Goal: Transaction & Acquisition: Purchase product/service

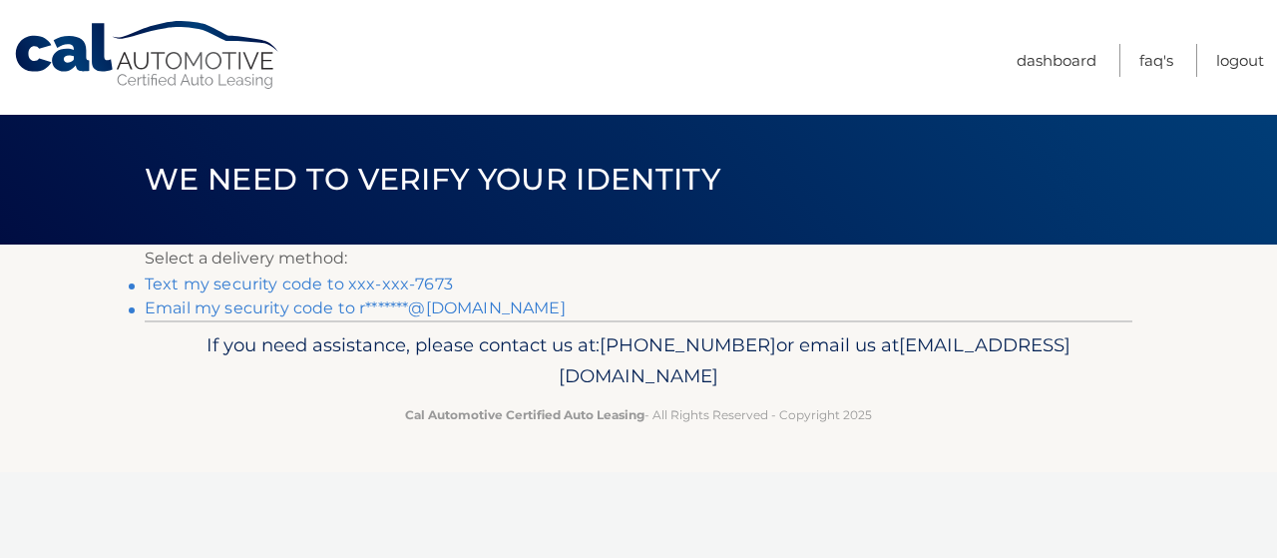
click at [417, 283] on link "Text my security code to xxx-xxx-7673" at bounding box center [299, 283] width 308 height 19
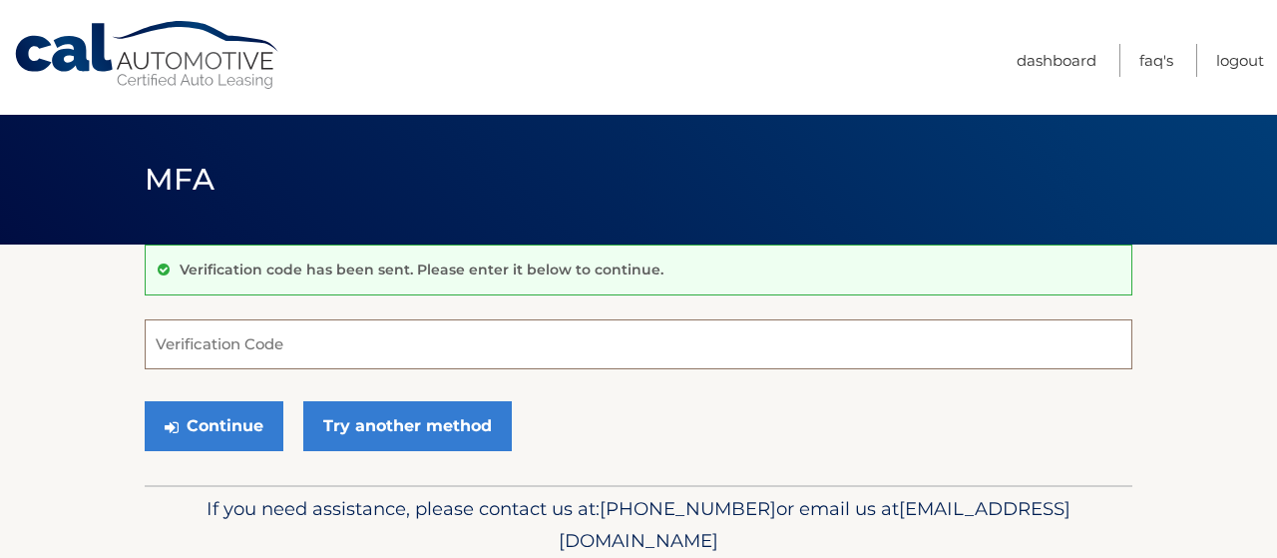
click at [340, 353] on input "Verification Code" at bounding box center [638, 344] width 987 height 50
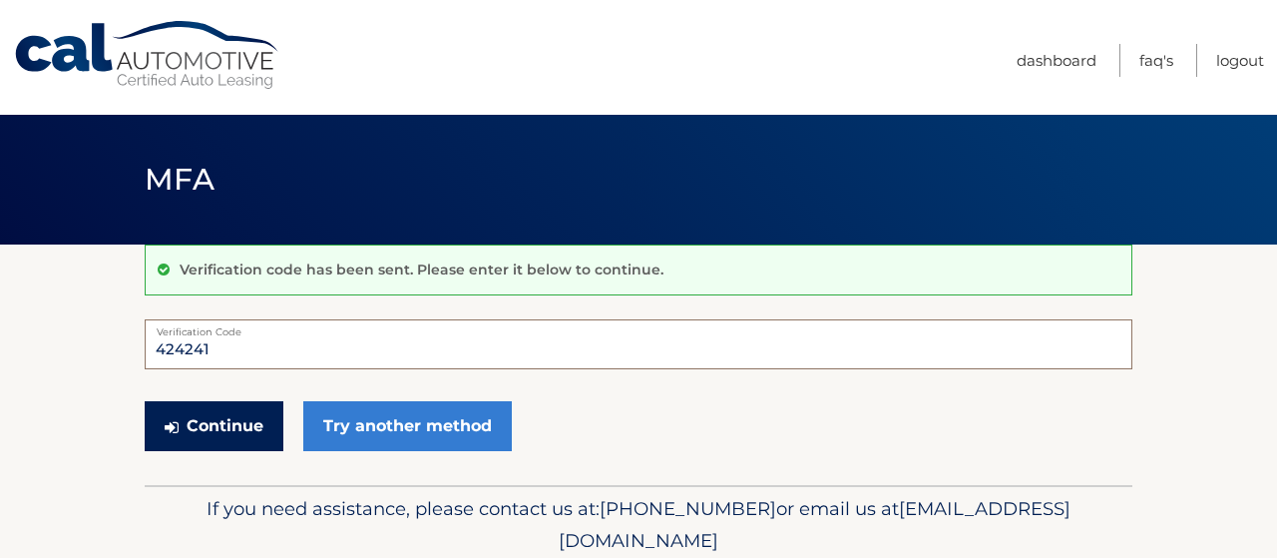
type input "424241"
click at [200, 429] on button "Continue" at bounding box center [214, 426] width 139 height 50
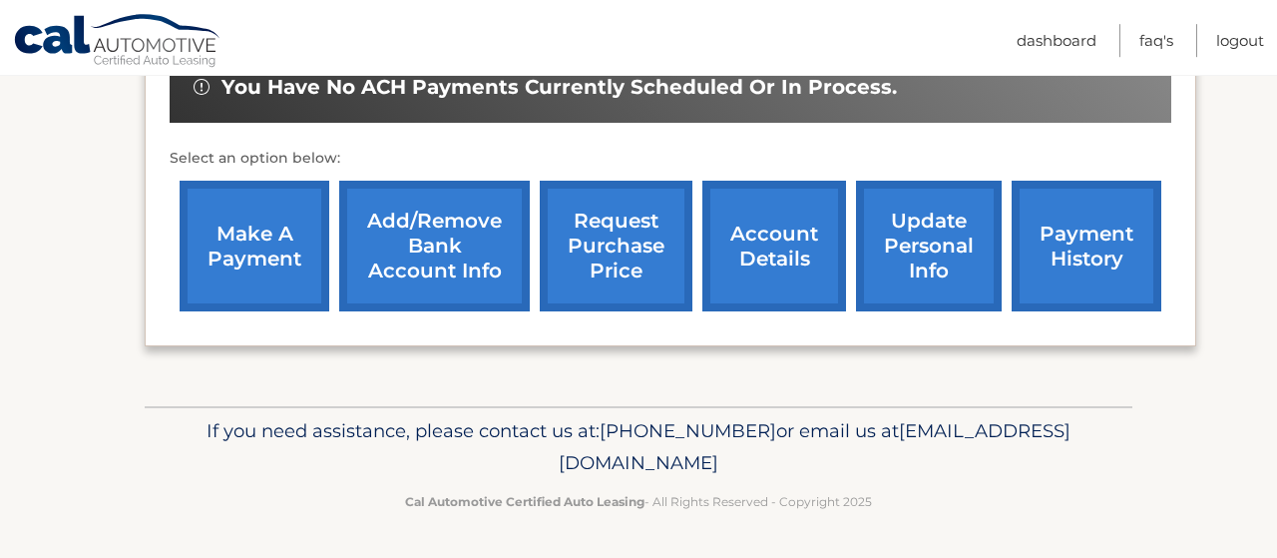
scroll to position [726, 0]
click at [702, 260] on link "account details" at bounding box center [774, 246] width 144 height 131
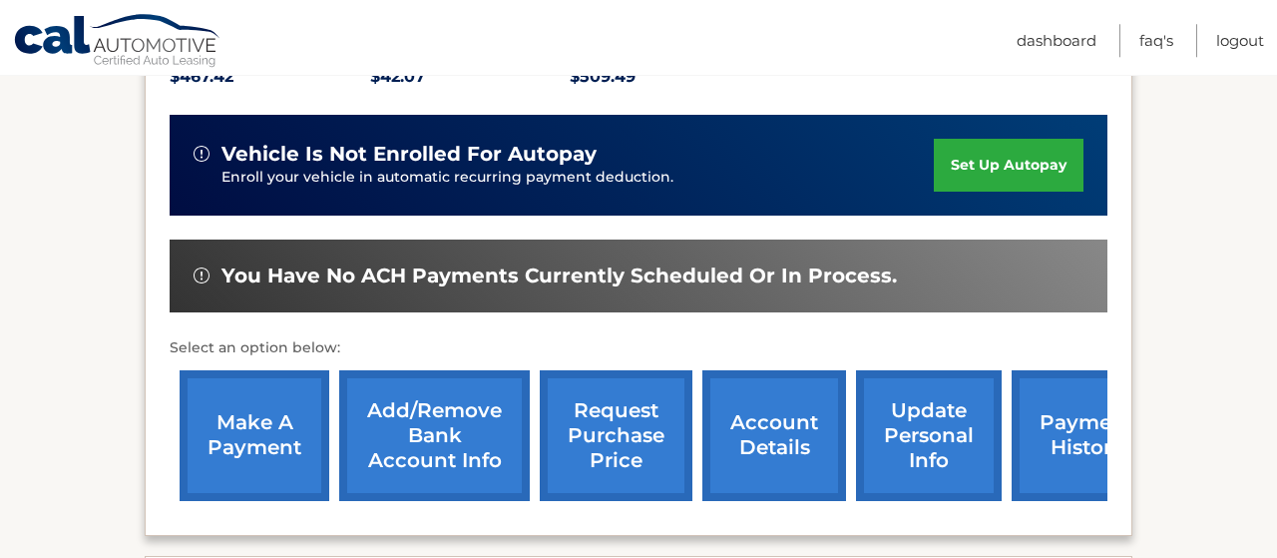
scroll to position [519, 0]
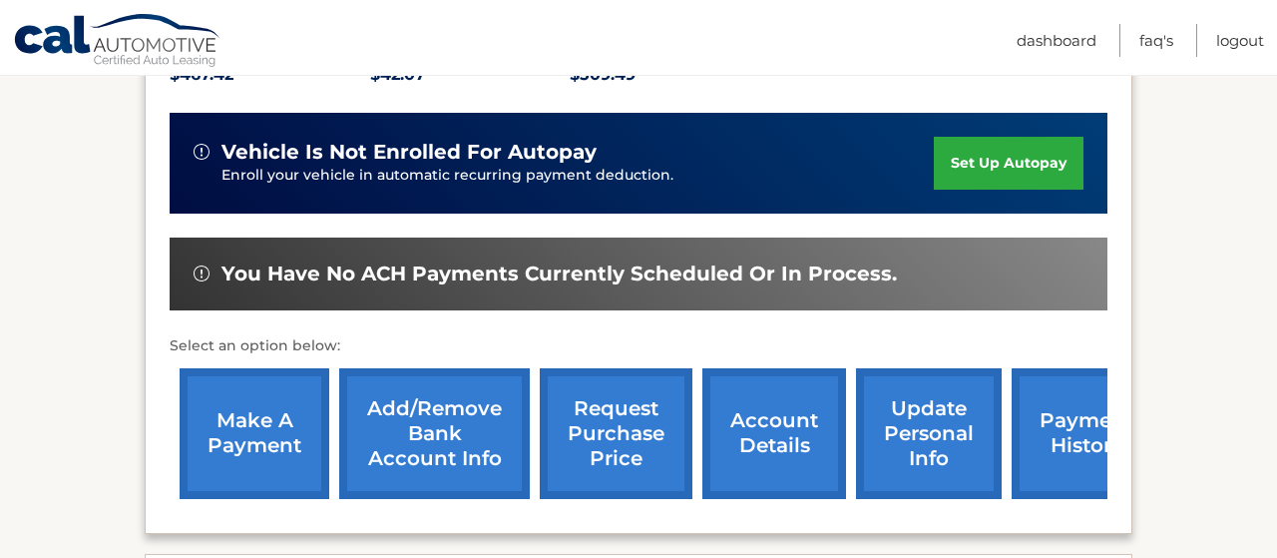
click at [1029, 462] on link "payment history" at bounding box center [1086, 433] width 150 height 131
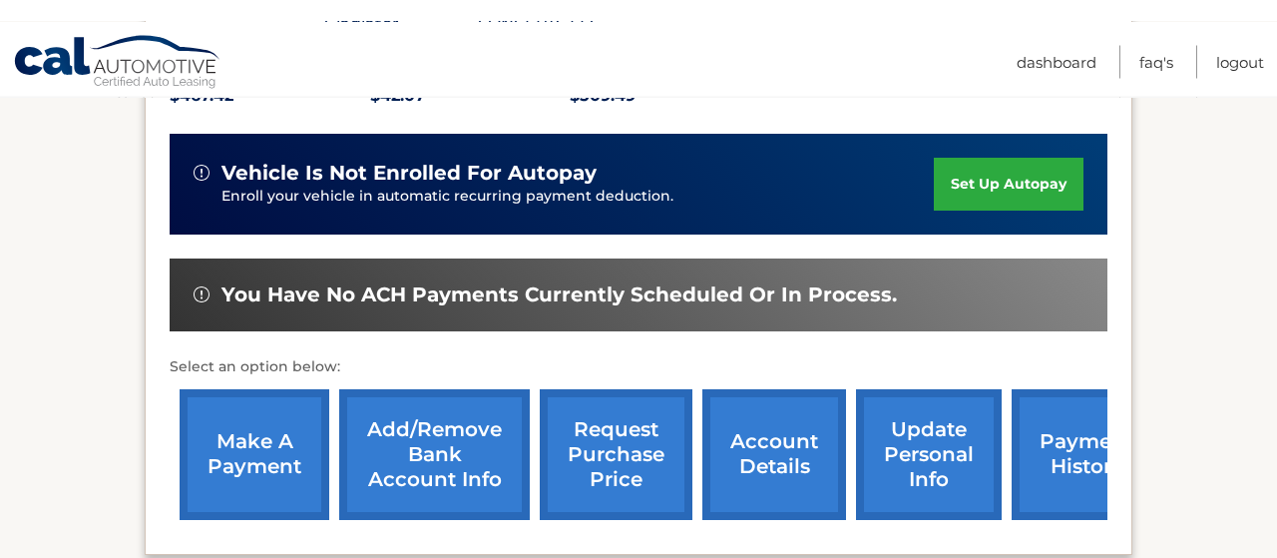
scroll to position [497, 0]
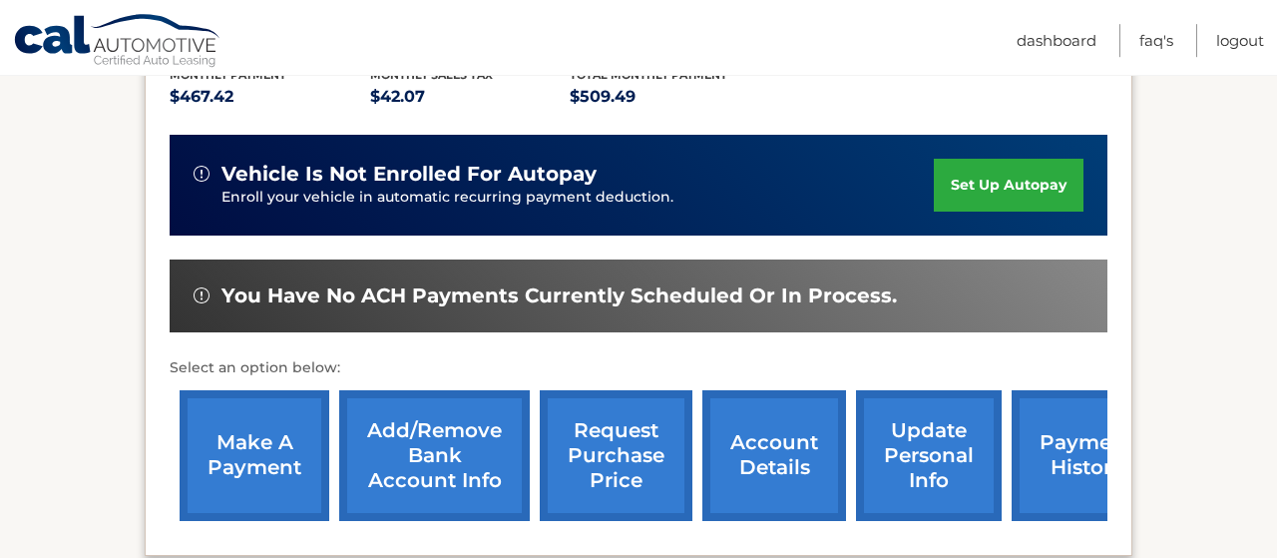
click at [261, 466] on link "make a payment" at bounding box center [255, 455] width 150 height 131
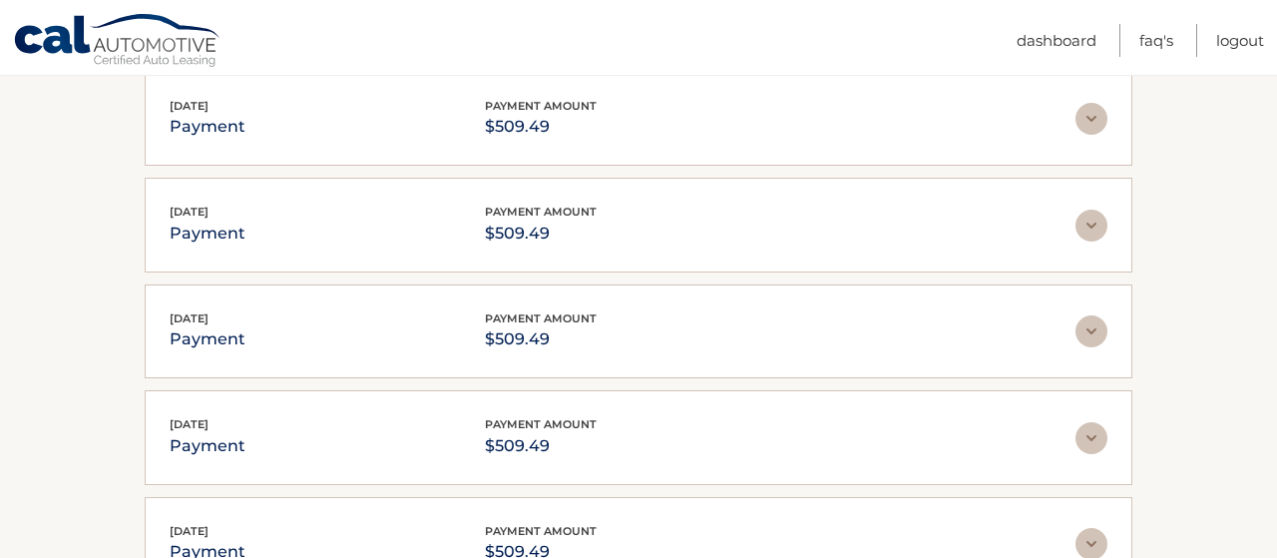
scroll to position [311, 0]
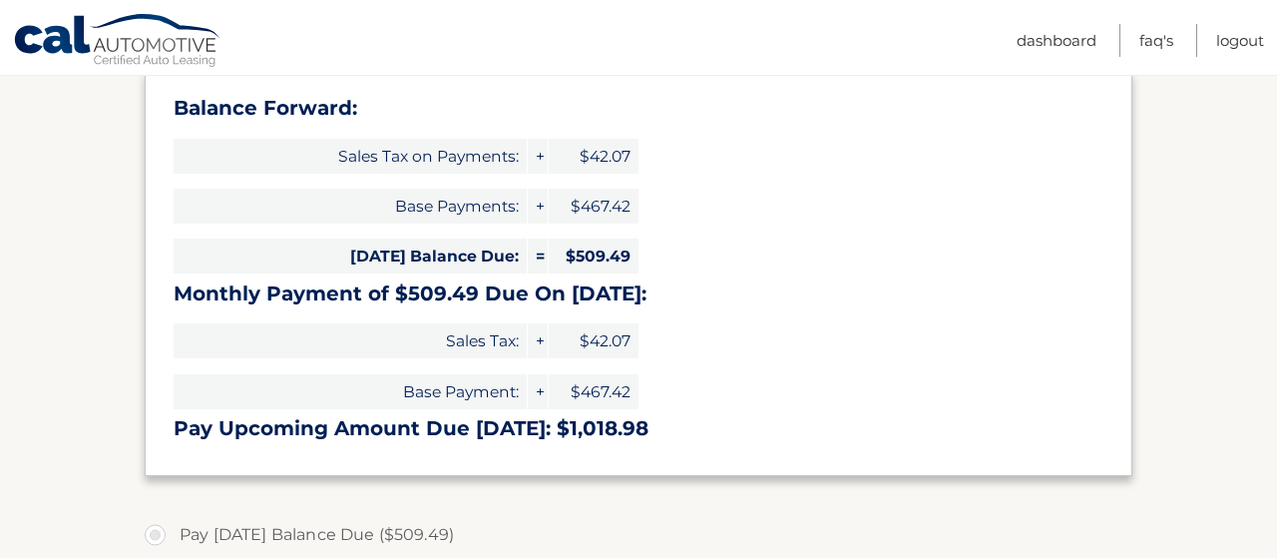
scroll to position [207, 0]
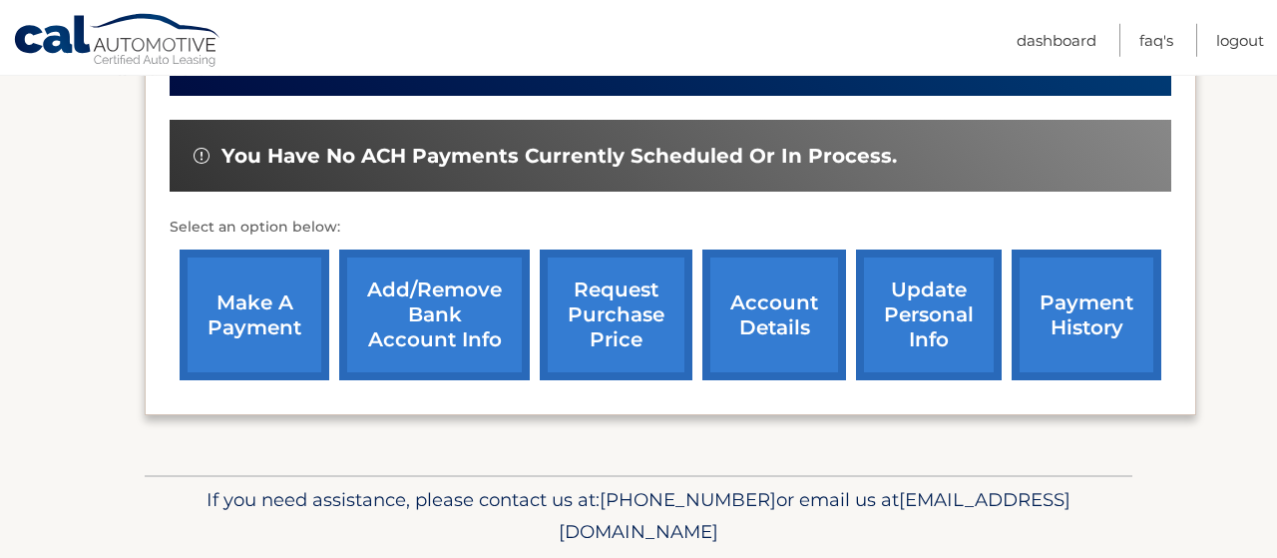
scroll to position [622, 0]
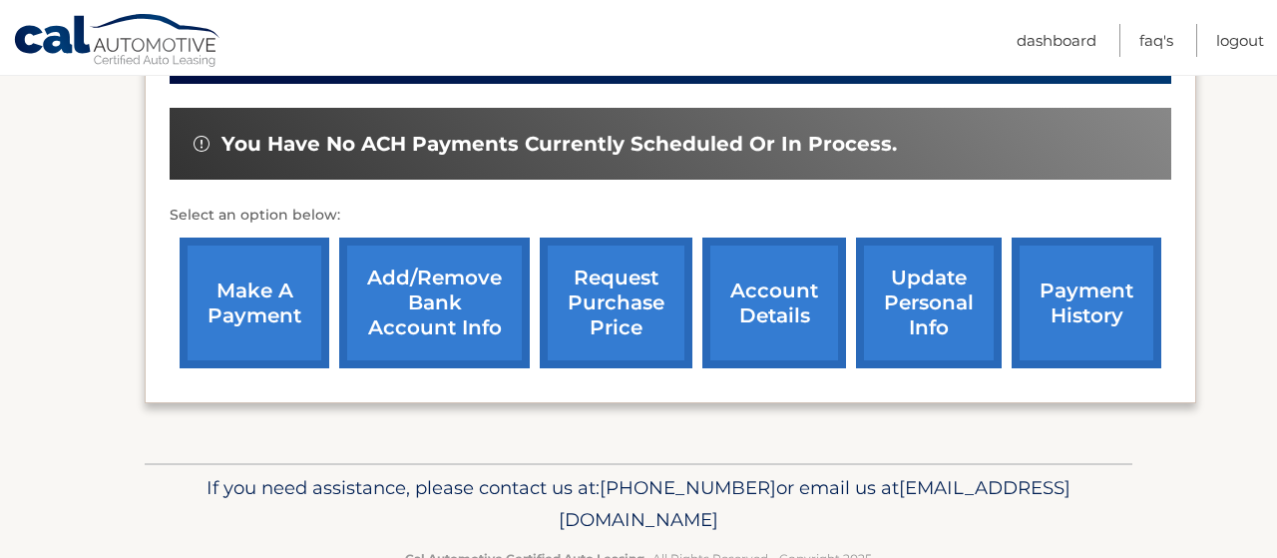
click at [244, 331] on link "make a payment" at bounding box center [255, 302] width 150 height 131
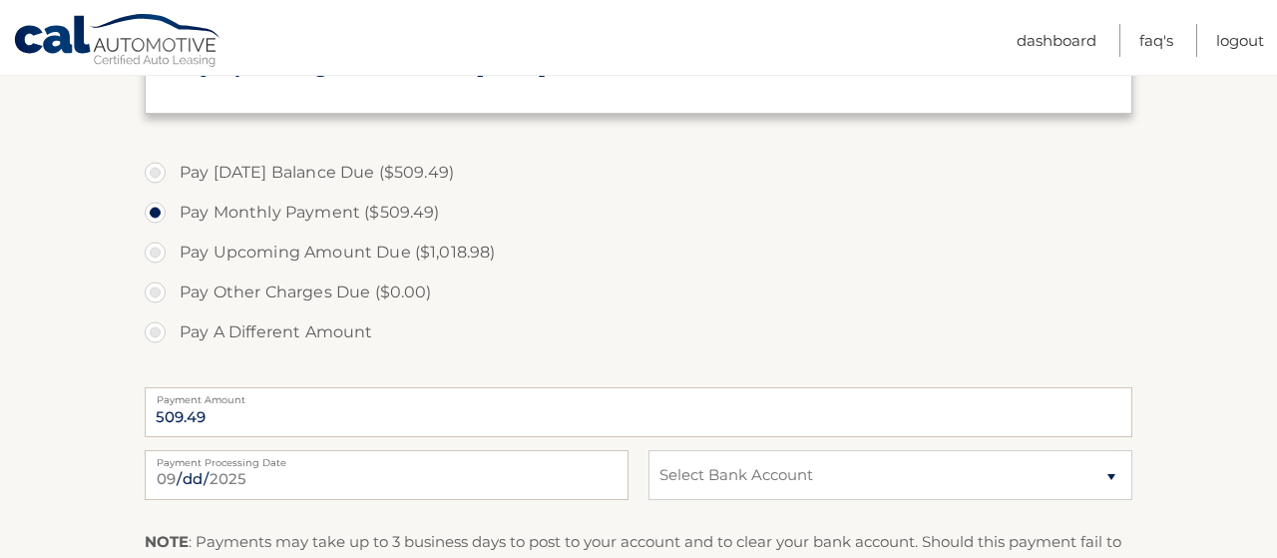
scroll to position [726, 0]
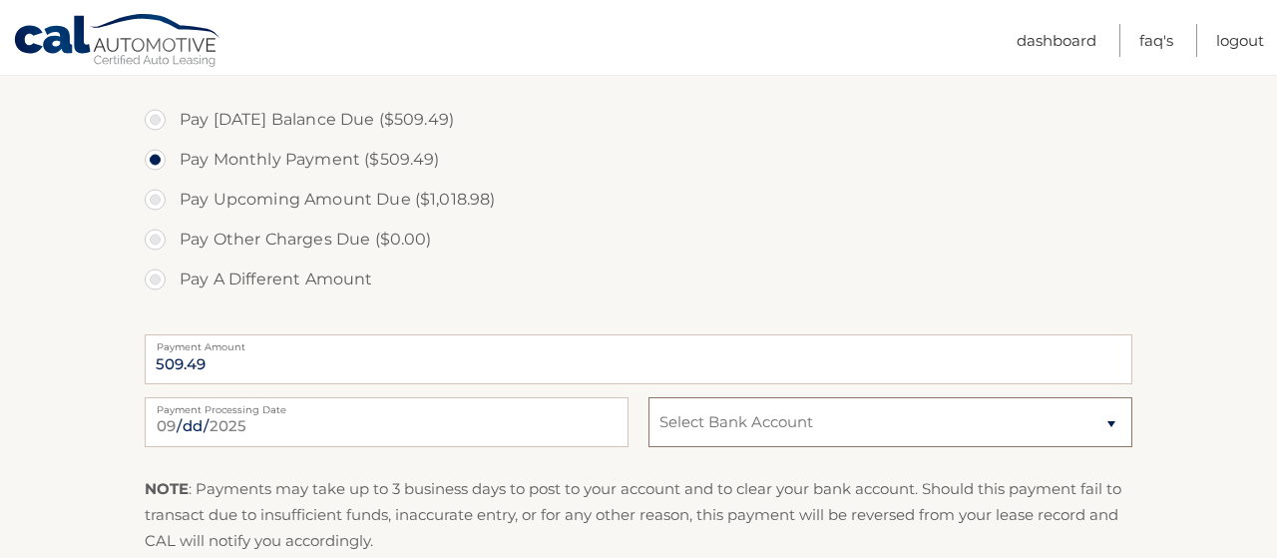
click at [648, 397] on select "Select Bank Account Checking WILMINGTON SAVS FUND SOC *****4638 Checking WILMIN…" at bounding box center [890, 422] width 484 height 50
select select "ZWYwZTBkYTEtNTJkNy00NjU2LWIyNTAtZmY4MmU2OWVlMDU3"
click option "Checking WILMINGTON SAVS FUND SOC *****4638" at bounding box center [0, 0] width 0 height 0
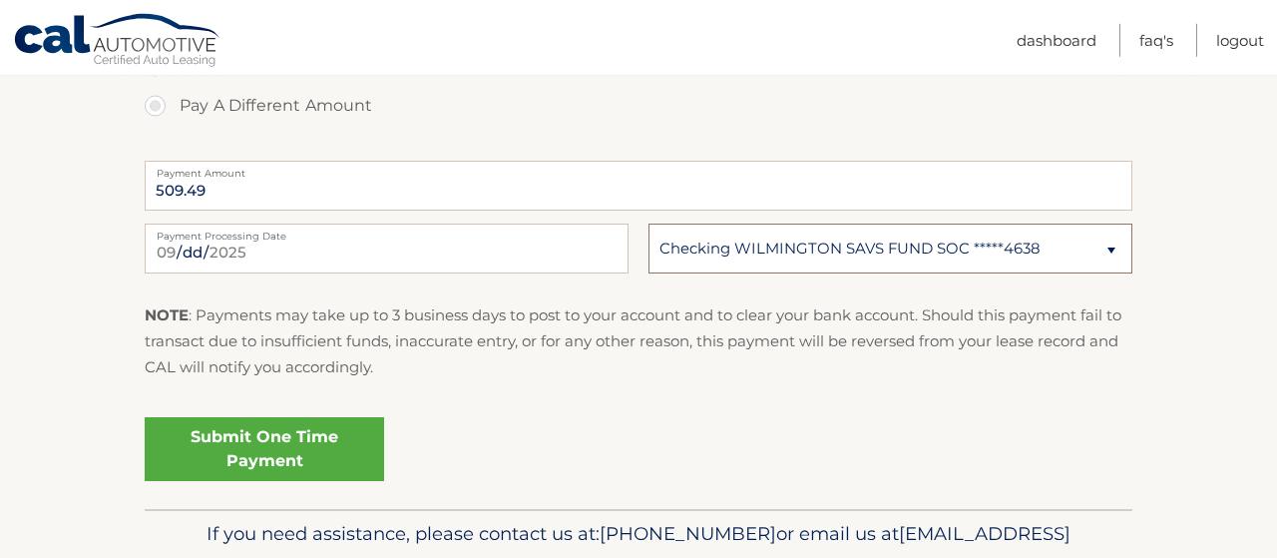
scroll to position [934, 0]
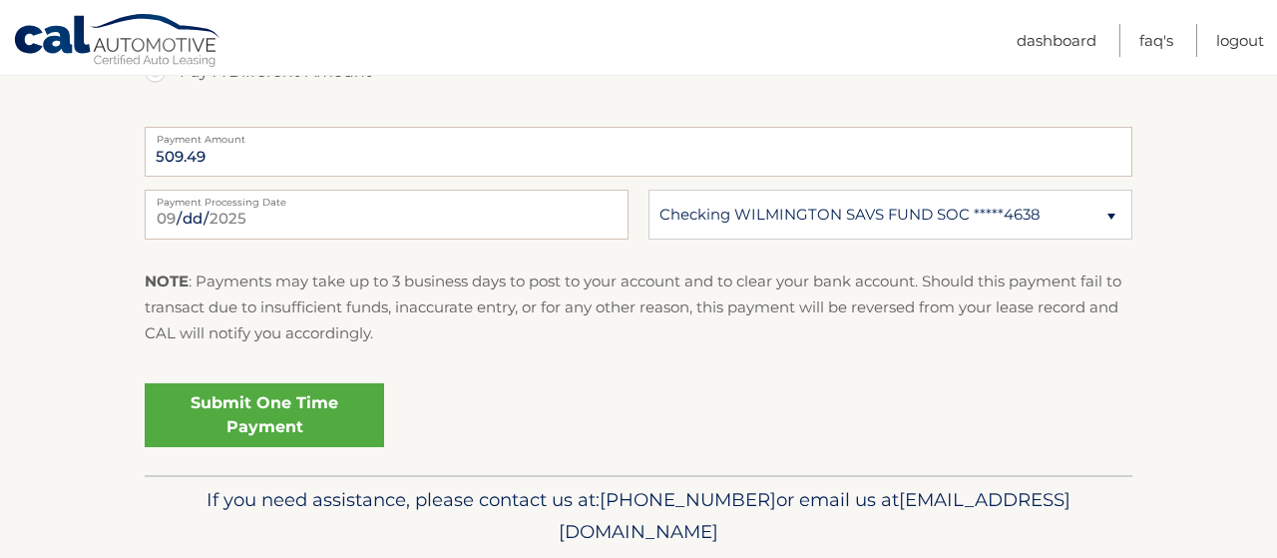
click at [270, 411] on link "Submit One Time Payment" at bounding box center [264, 415] width 239 height 64
